Goal: Transaction & Acquisition: Book appointment/travel/reservation

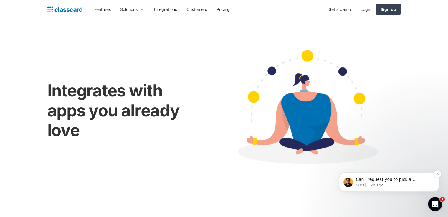
click at [410, 187] on p "Suraj • 2h ago" at bounding box center [394, 185] width 76 height 5
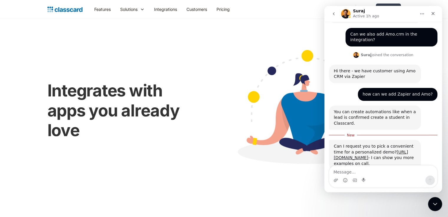
scroll to position [181, 0]
type textarea "Hel"
click at [349, 150] on link "[URL][DOMAIN_NAME]" at bounding box center [371, 155] width 74 height 11
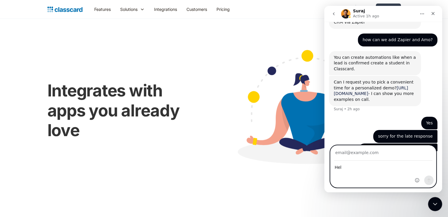
scroll to position [236, 0]
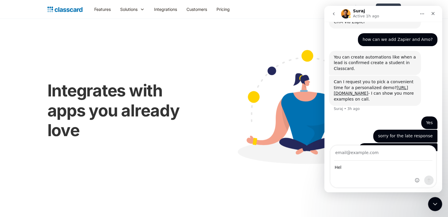
click at [333, 19] on button "go back" at bounding box center [333, 13] width 11 height 11
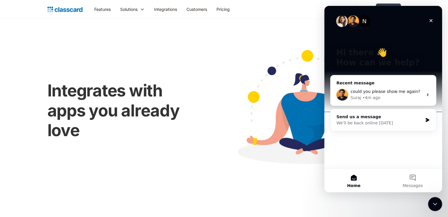
scroll to position [0, 0]
click at [341, 24] on img "Intercom messenger" at bounding box center [342, 21] width 12 height 12
click at [392, 122] on div "We'll be back online [DATE]" at bounding box center [379, 123] width 86 height 6
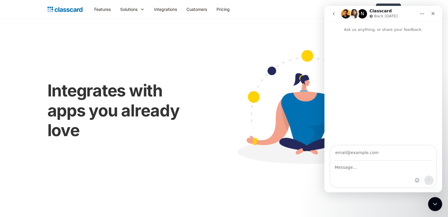
click at [336, 9] on button "go back" at bounding box center [333, 13] width 11 height 11
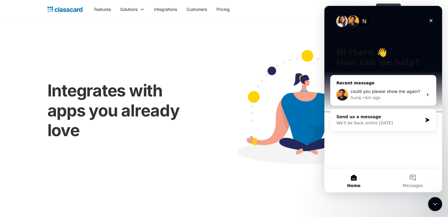
click at [395, 92] on span "could you please show me again?" at bounding box center [384, 91] width 69 height 5
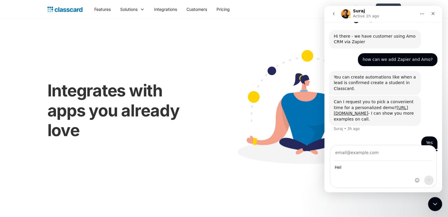
scroll to position [236, 0]
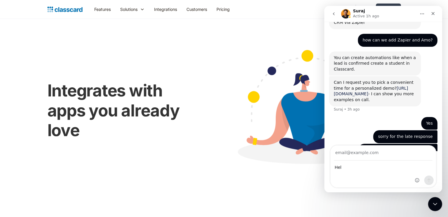
click at [351, 86] on link "[URL][DOMAIN_NAME]" at bounding box center [371, 91] width 74 height 11
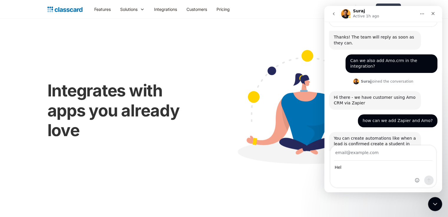
scroll to position [155, 0]
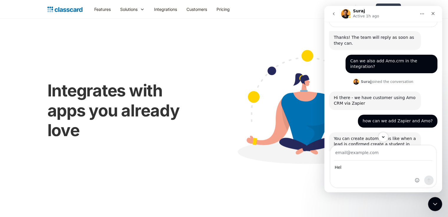
click at [337, 12] on button "go back" at bounding box center [333, 13] width 11 height 11
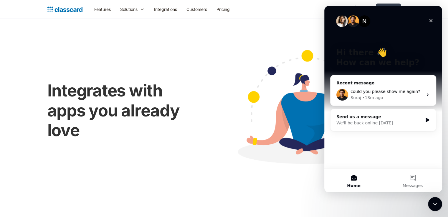
scroll to position [0, 0]
click at [386, 100] on div "Suraj • 13m ago" at bounding box center [386, 98] width 72 height 6
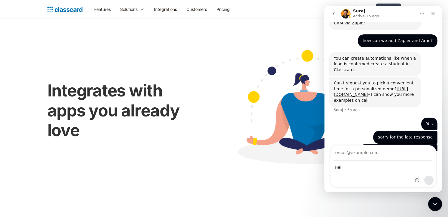
scroll to position [236, 0]
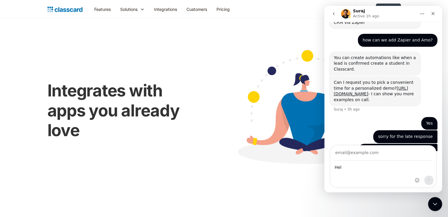
click at [338, 11] on button "go back" at bounding box center [333, 13] width 11 height 11
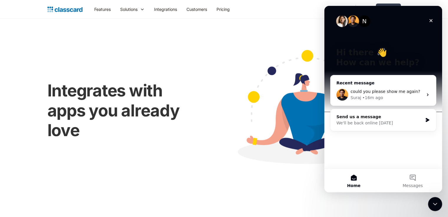
click at [385, 97] on div "Suraj • 16m ago" at bounding box center [386, 98] width 72 height 6
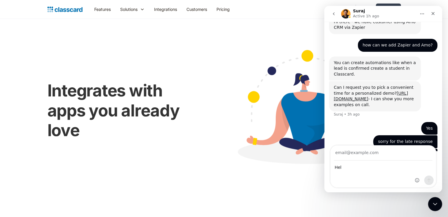
scroll to position [236, 0]
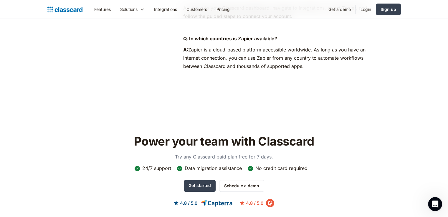
scroll to position [463, 0]
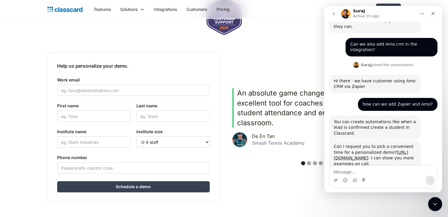
scroll to position [120, 0]
click at [371, 172] on textarea "Message…" at bounding box center [383, 171] width 108 height 10
type textarea "Yes"
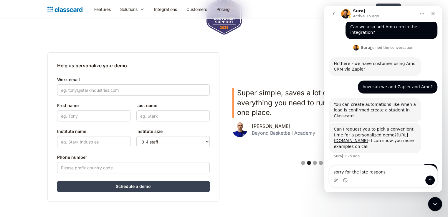
type textarea "sorry for the late response"
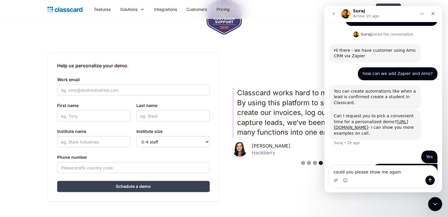
type textarea "could you please show me again?"
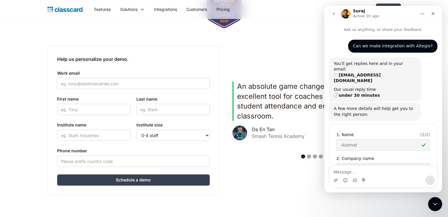
scroll to position [216, 0]
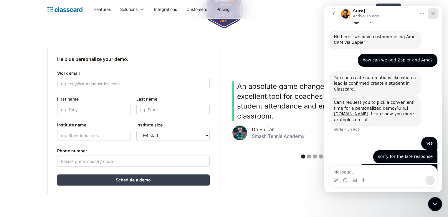
click at [432, 12] on icon "Close" at bounding box center [432, 13] width 5 height 5
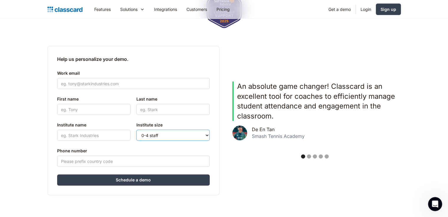
click at [151, 135] on select "0-4 staff 5-10 staff 11-25 staff 26-50 staff 51-100 staff 101+ staff" at bounding box center [172, 135] width 73 height 11
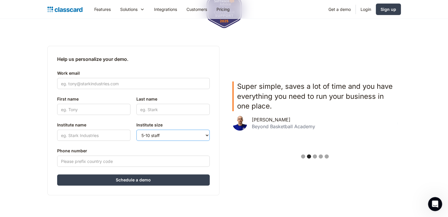
click at [136, 130] on select "0-4 staff 5-10 staff 11-25 staff 26-50 staff 51-100 staff 101+ staff" at bounding box center [172, 135] width 73 height 11
click at [146, 135] on select "0-4 staff 5-10 staff 11-25 staff 26-50 staff 51-100 staff 101+ staff" at bounding box center [172, 135] width 73 height 11
select select "0-4"
click at [136, 130] on select "0-4 staff 5-10 staff 11-25 staff 26-50 staff 51-100 staff 101+ staff" at bounding box center [172, 135] width 73 height 11
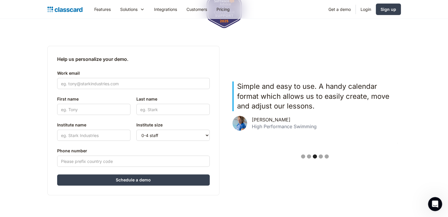
click at [95, 142] on div "Institute name" at bounding box center [93, 131] width 73 height 25
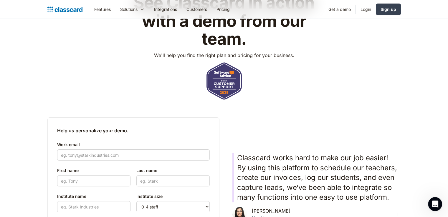
scroll to position [55, 0]
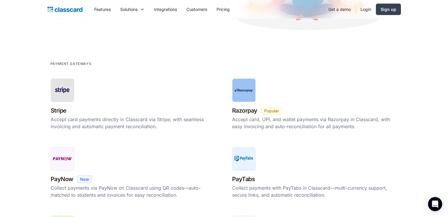
scroll to position [42, 0]
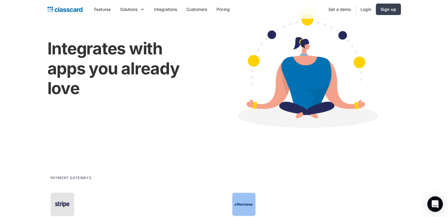
click at [434, 206] on icon "Open Intercom Messenger" at bounding box center [435, 204] width 8 height 8
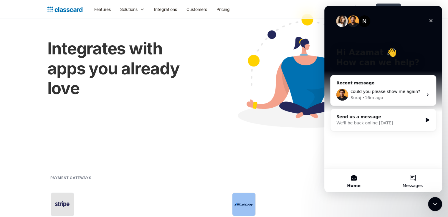
scroll to position [0, 0]
click at [417, 179] on button "Messages" at bounding box center [412, 181] width 59 height 24
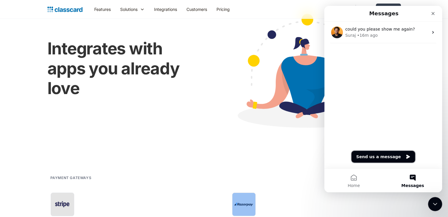
click at [394, 158] on button "Send us a message" at bounding box center [383, 157] width 64 height 12
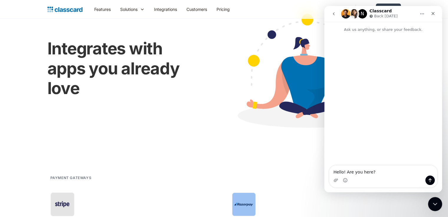
type textarea "Hello! Are you here?"
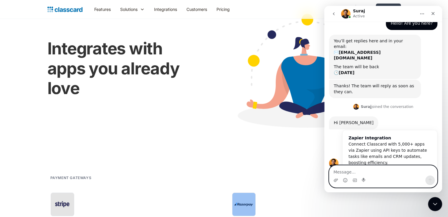
scroll to position [45, 0]
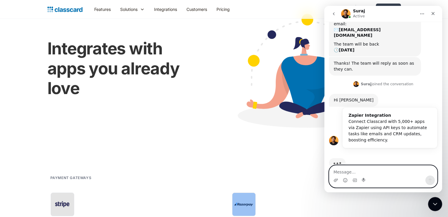
type textarea "а"
type textarea "В"
type textarea "Ф"
type textarea "C"
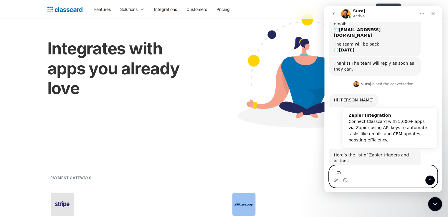
scroll to position [65, 0]
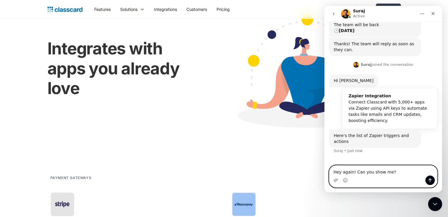
type textarea "Hey again! Can you show me?"
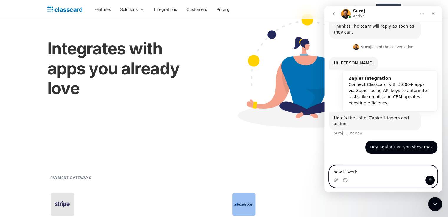
type textarea "how it works"
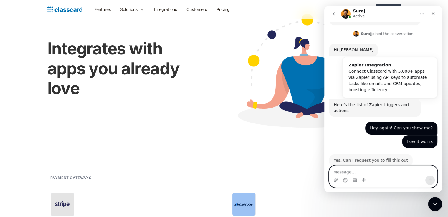
scroll to position [91, 0]
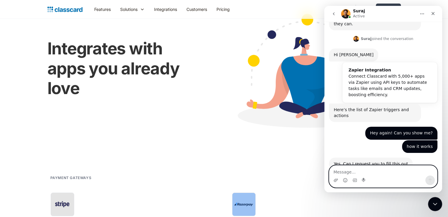
type textarea "o"
type textarea "yes"
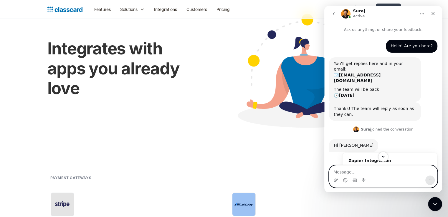
scroll to position [141, 0]
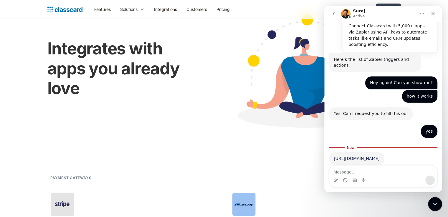
click at [356, 156] on link "[URL][DOMAIN_NAME]" at bounding box center [357, 158] width 46 height 5
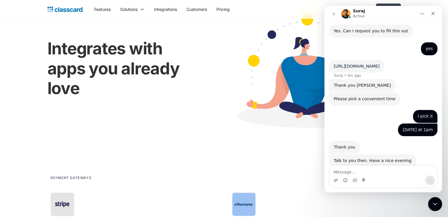
scroll to position [226, 0]
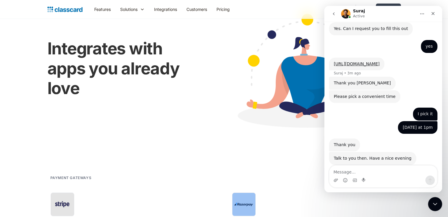
drag, startPoint x: 358, startPoint y: 177, endPoint x: 342, endPoint y: 170, distance: 17.9
click at [342, 170] on div "Intercom messenger" at bounding box center [383, 177] width 108 height 22
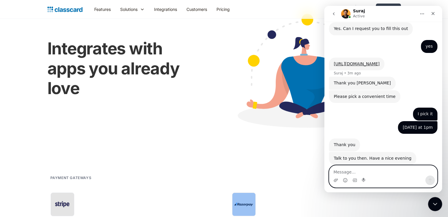
click at [342, 170] on textarea "Message…" at bounding box center [383, 171] width 108 height 10
type textarea "you too!"
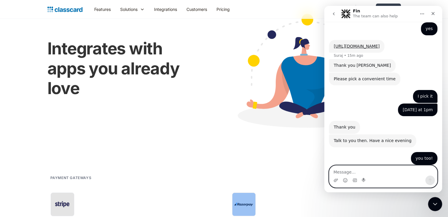
scroll to position [320, 0]
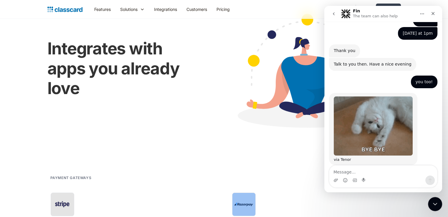
click at [334, 13] on icon "go back" at bounding box center [334, 13] width 2 height 3
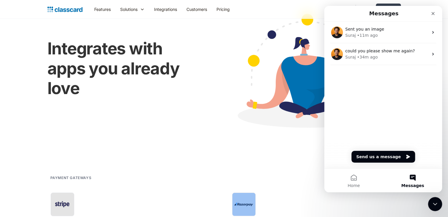
scroll to position [0, 0]
click at [432, 15] on icon "Close" at bounding box center [432, 13] width 5 height 5
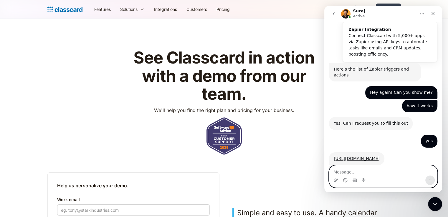
scroll to position [145, 0]
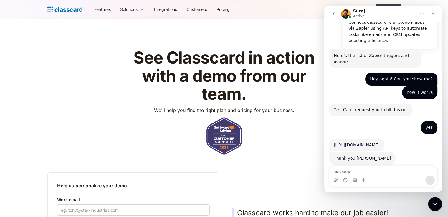
click at [359, 143] on link "[URL][DOMAIN_NAME]" at bounding box center [357, 145] width 46 height 5
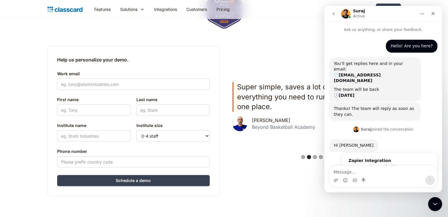
scroll to position [145, 0]
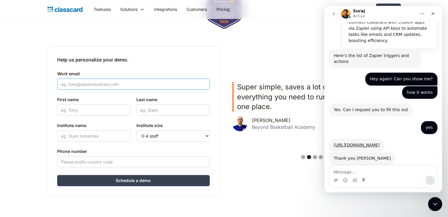
click at [87, 85] on input "Work email" at bounding box center [133, 84] width 152 height 11
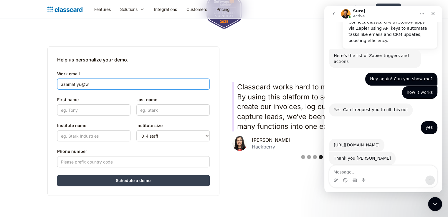
paste input "[EMAIL_ADDRESS][DOMAIN_NAME]"
type input "[EMAIL_ADDRESS][DOMAIN_NAME]"
click at [62, 108] on input "First name" at bounding box center [93, 109] width 73 height 11
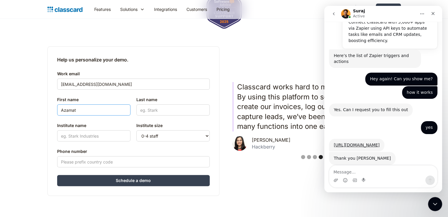
type input "Azamat"
type input "y"
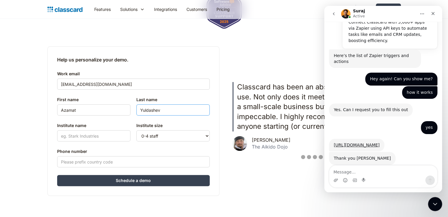
type input "Yuldashev"
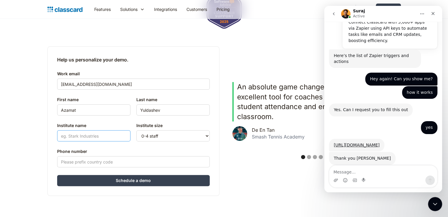
click at [76, 135] on input "Institute name" at bounding box center [93, 135] width 73 height 11
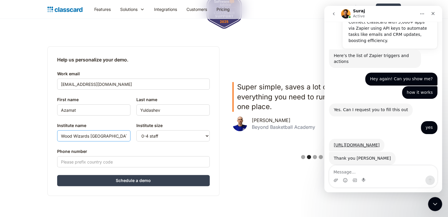
type input "Wood Wizards [GEOGRAPHIC_DATA]"
type input "-"
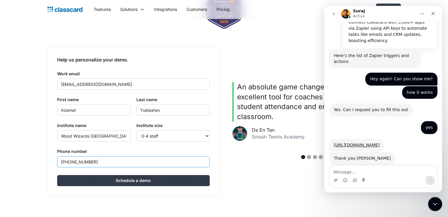
type input "[PHONE_NUMBER]"
click at [126, 184] on input "Schedule a demo" at bounding box center [133, 180] width 152 height 11
type input "Hang in there..."
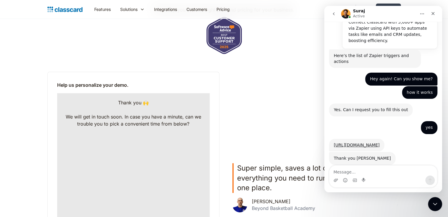
scroll to position [100, 0]
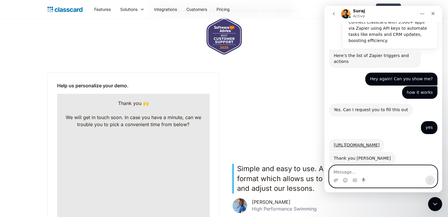
click at [342, 171] on textarea "Message…" at bounding box center [383, 171] width 108 height 10
type textarea "i"
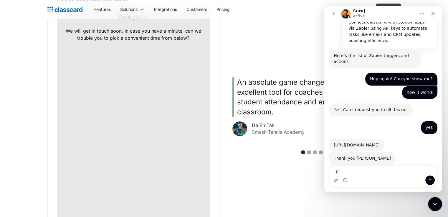
scroll to position [167, 0]
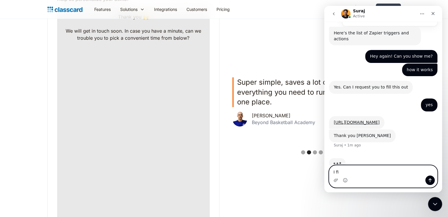
click at [357, 169] on textarea "I fi" at bounding box center [383, 171] width 108 height 10
type textarea "l"
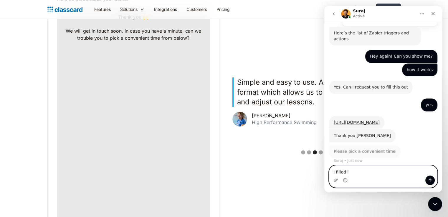
scroll to position [158, 0]
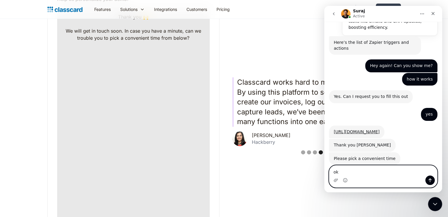
type textarea "o"
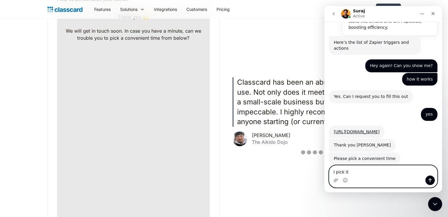
type textarea "I pick it"
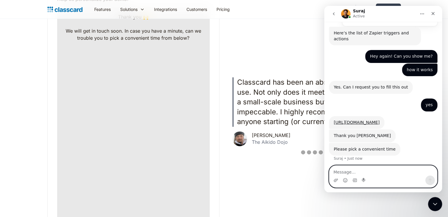
scroll to position [176, 0]
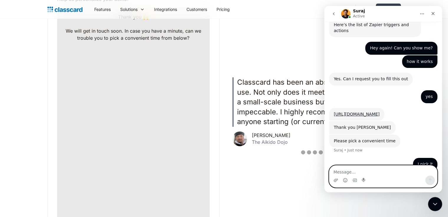
type textarea "s"
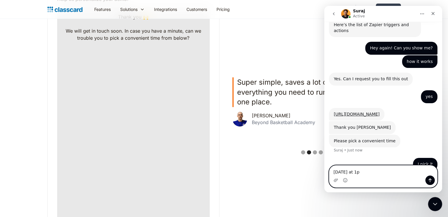
type textarea "[DATE] at 1pm"
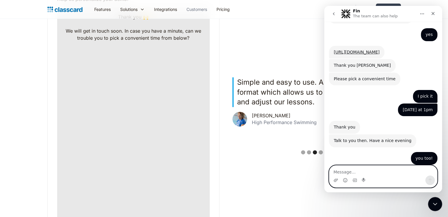
scroll to position [314, 0]
